Goal: Task Accomplishment & Management: Manage account settings

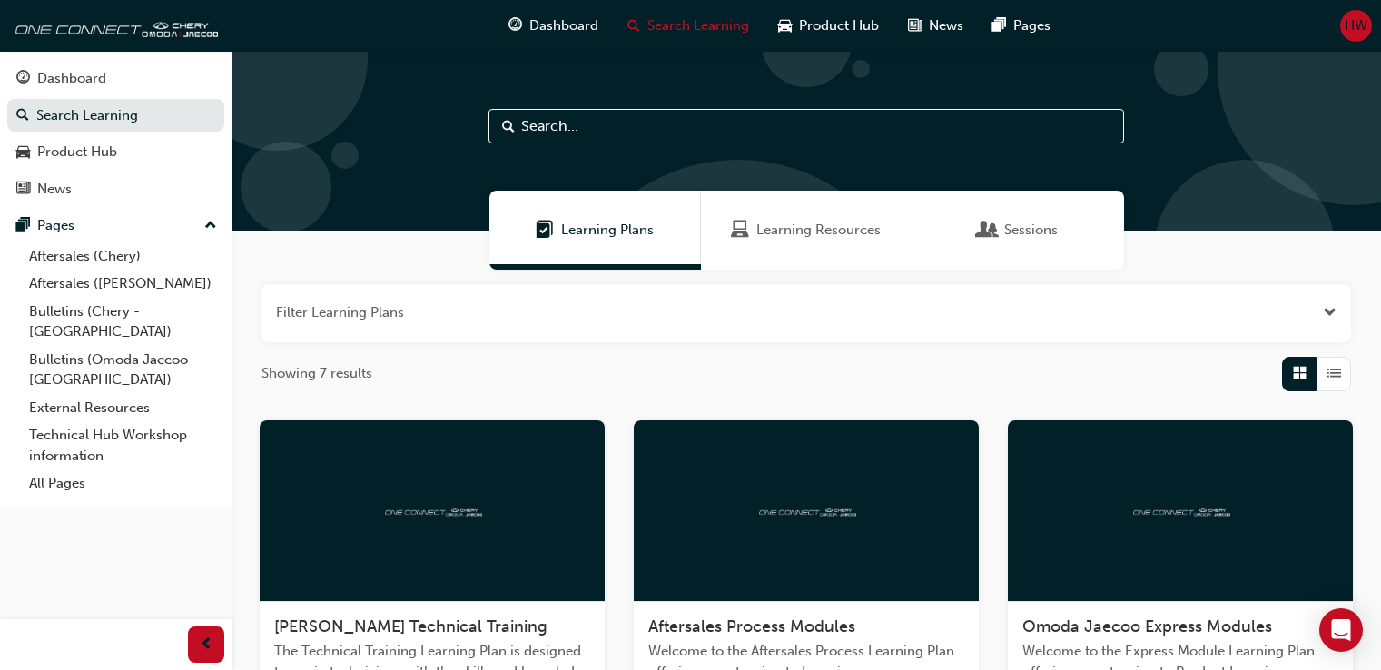
scroll to position [428, 0]
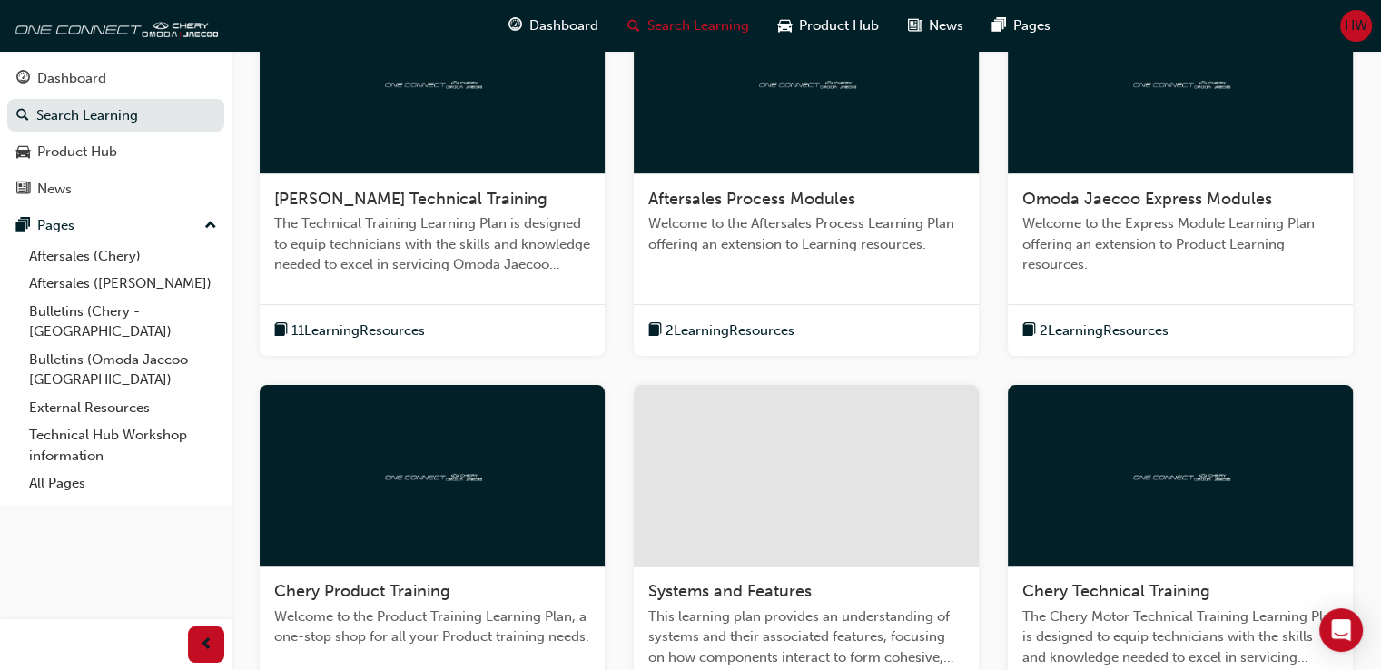
click at [1356, 22] on span "HW" at bounding box center [1355, 25] width 23 height 21
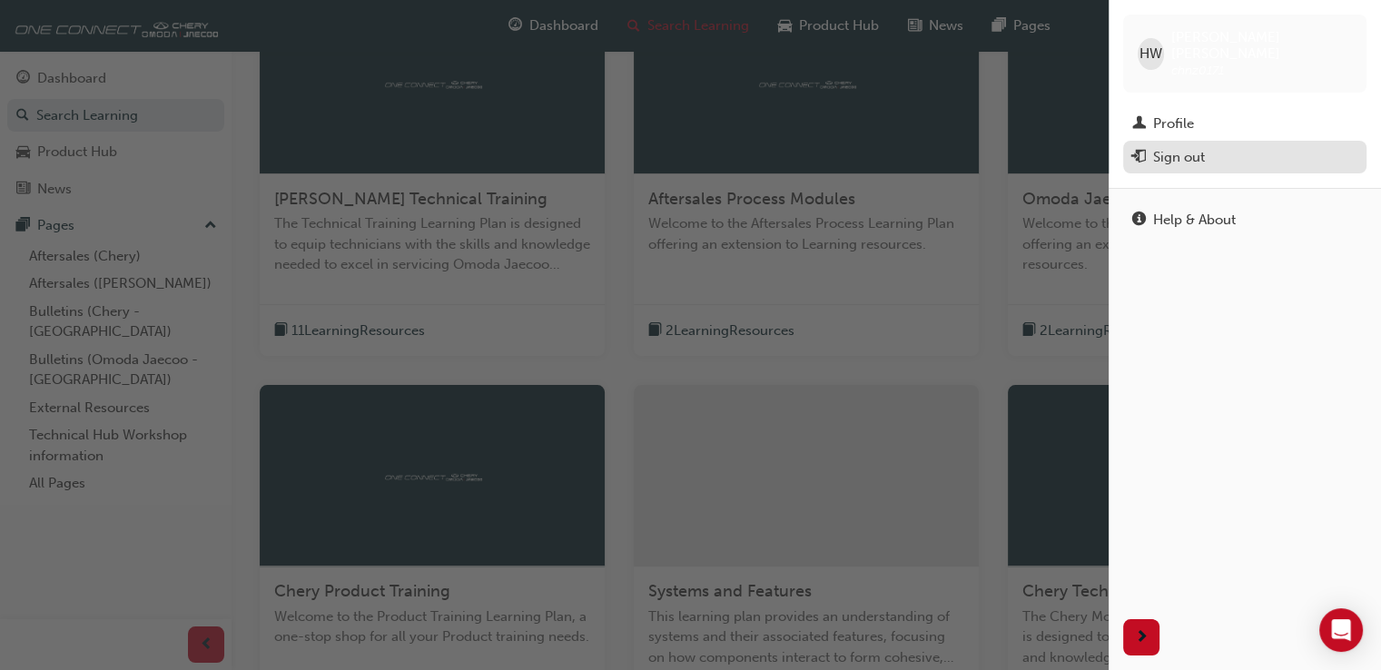
click at [1213, 146] on div "Sign out" at bounding box center [1244, 157] width 225 height 23
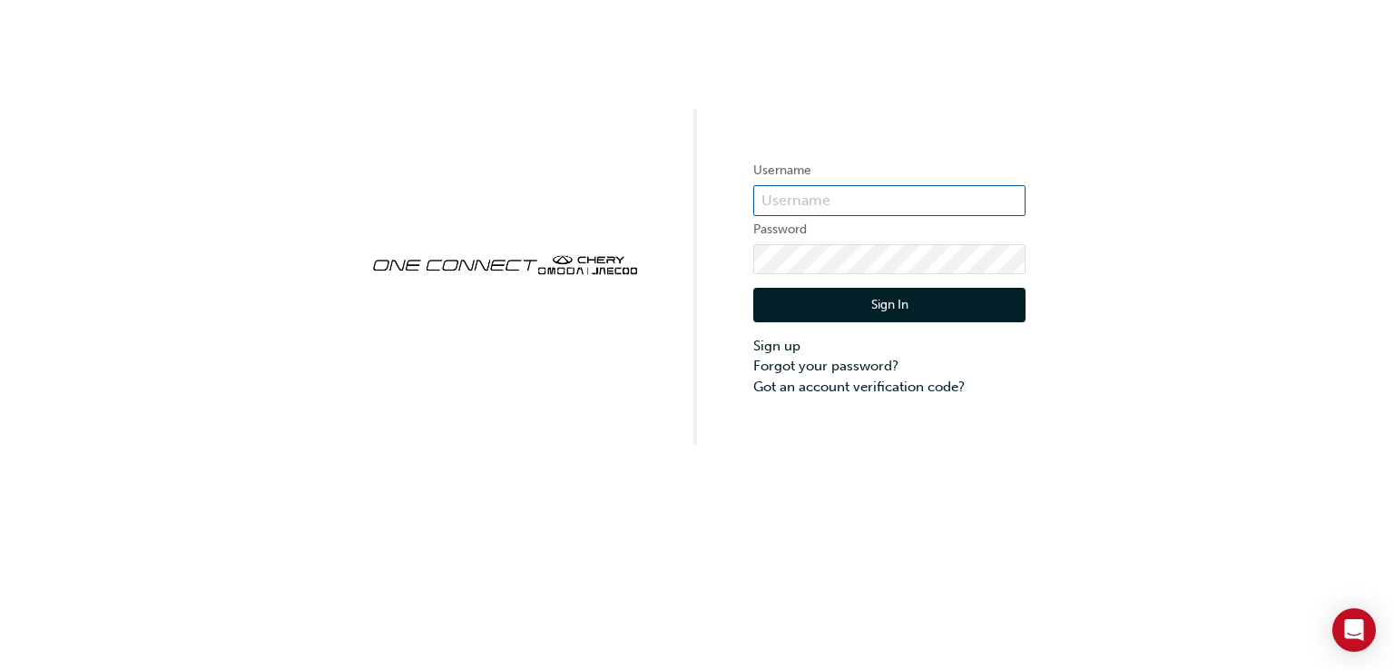
type input "CHNZ0171"
click at [906, 299] on button "Sign In" at bounding box center [889, 305] width 272 height 34
